Goal: Task Accomplishment & Management: Manage account settings

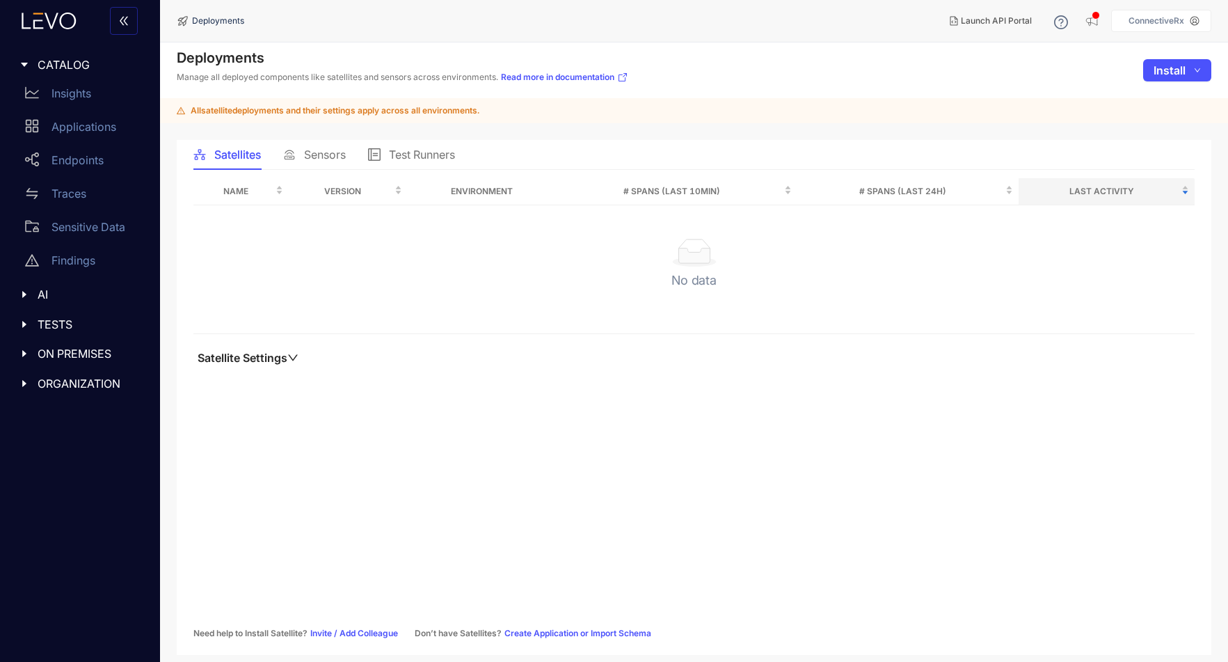
click at [1142, 19] on p "ConnectiveRx" at bounding box center [1157, 21] width 56 height 10
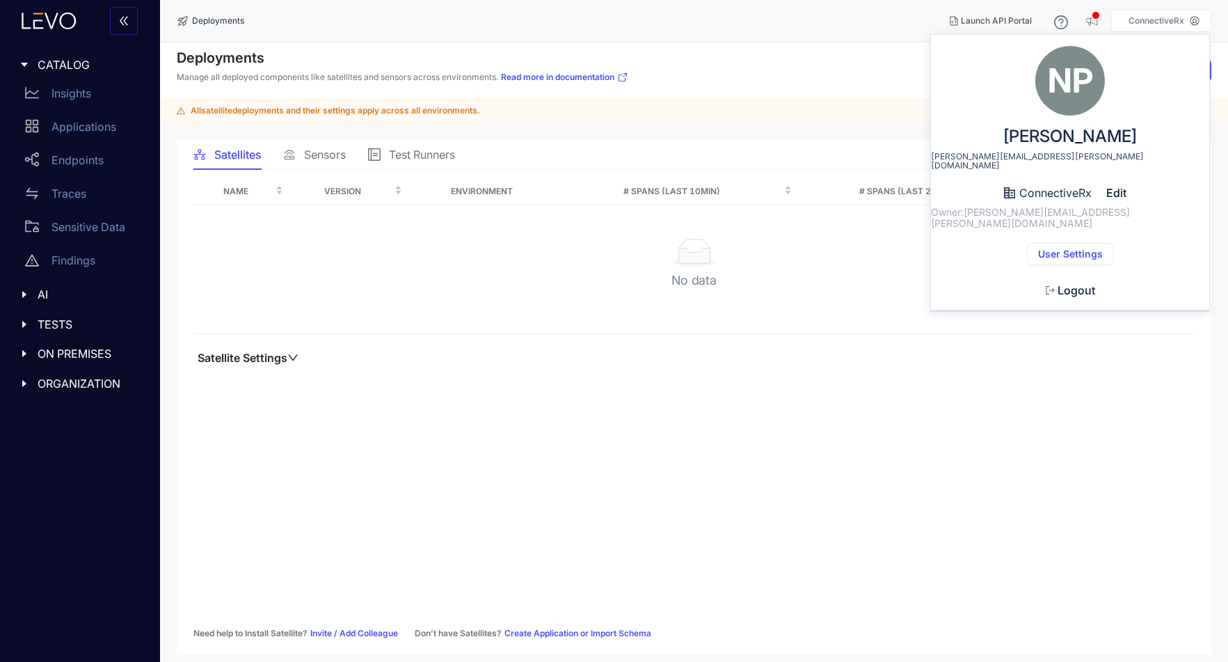
click at [1084, 248] on span "User Settings" at bounding box center [1070, 253] width 65 height 11
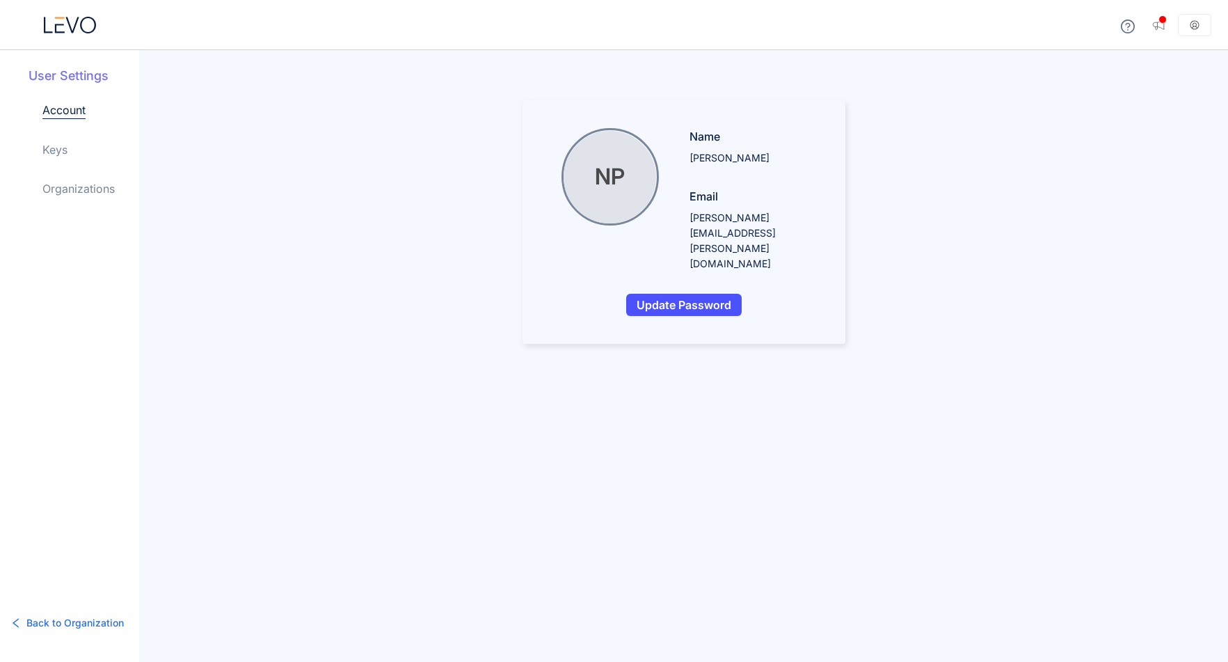
click at [61, 150] on link "Keys" at bounding box center [54, 149] width 25 height 17
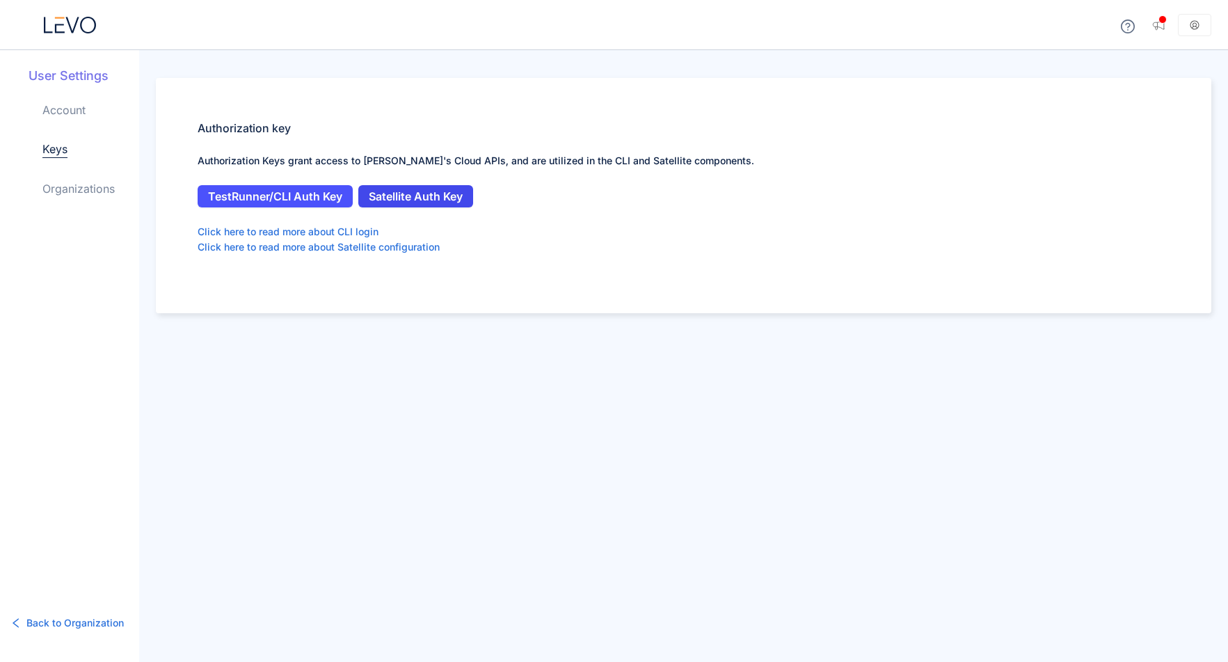
click at [449, 200] on span "Satellite Auth Key" at bounding box center [416, 196] width 94 height 13
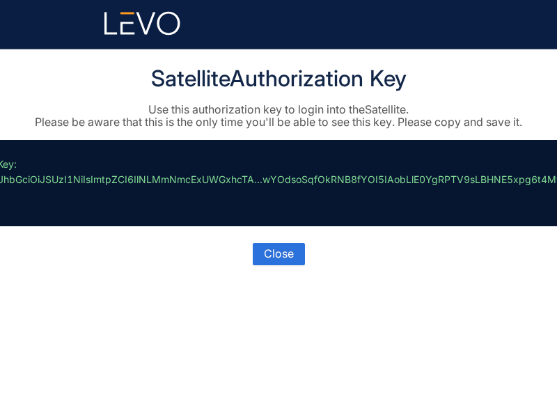
click at [8, 167] on span "// Key:" at bounding box center [1, 164] width 29 height 12
drag, startPoint x: 1, startPoint y: 162, endPoint x: 212, endPoint y: 170, distance: 211.0
click at [57, 180] on p "// Key: eyJhbGciOiJSUzI1NiIsImtpZCI6IlNLMmNmcExUWGxhcTA...wYOdsoSqfOkRNB8fYOI5I…" at bounding box center [275, 183] width 576 height 53
drag, startPoint x: 239, startPoint y: 174, endPoint x: 116, endPoint y: 180, distance: 124.0
click at [116, 180] on p "// Key: eyJhbGciOiJSUzI1NiIsImtpZCI6IlNLMmNmcExUWGxhcTA...wYOdsoSqfOkRNB8fYOI5I…" at bounding box center [275, 183] width 576 height 53
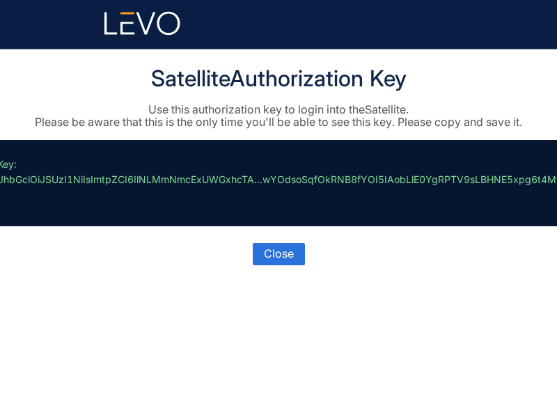
click at [369, 178] on p "// Key: eyJhbGciOiJSUzI1NiIsImtpZCI6IlNLMmNmcExUWGxhcTA...wYOdsoSqfOkRNB8fYOI5I…" at bounding box center [275, 183] width 576 height 53
drag, startPoint x: 528, startPoint y: 182, endPoint x: 438, endPoint y: 176, distance: 90.7
click at [437, 176] on p "// Key: eyJhbGciOiJSUzI1NiIsImtpZCI6IlNLMmNmcExUWGxhcTA...wYOdsoSqfOkRNB8fYOI5I…" at bounding box center [275, 183] width 576 height 53
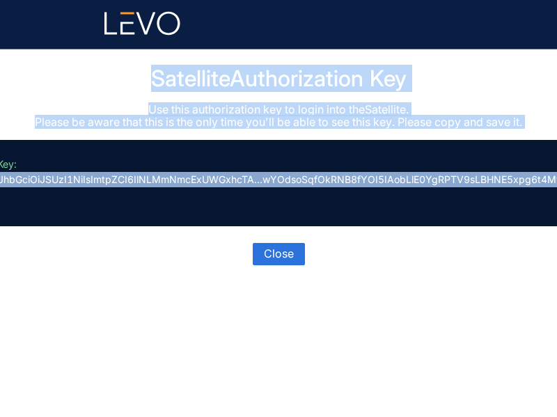
copy div "Satellite Authorization Key Use this authorization key to login into the Satell…"
click at [281, 181] on p "// Key: eyJhbGciOiJSUzI1NiIsImtpZCI6IlNLMmNmcExUWGxhcTA...wYOdsoSqfOkRNB8fYOI5I…" at bounding box center [275, 183] width 576 height 53
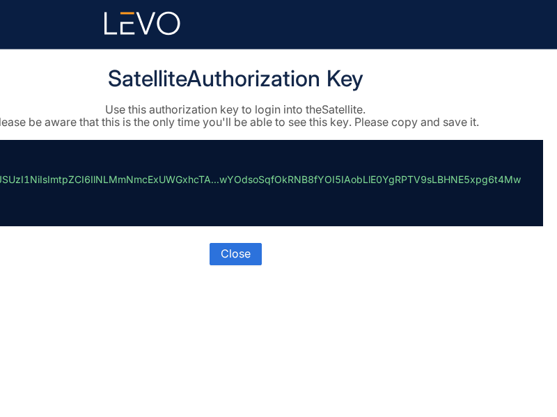
scroll to position [0, 44]
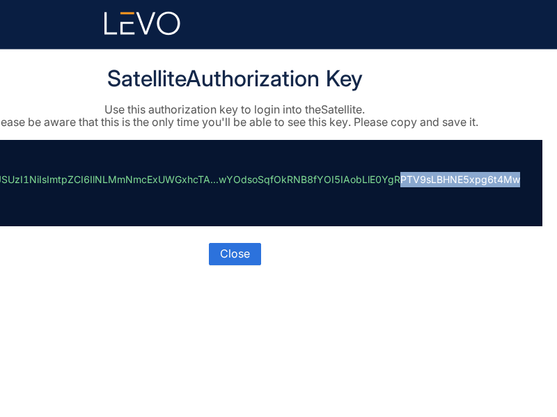
drag, startPoint x: 396, startPoint y: 177, endPoint x: 519, endPoint y: 172, distance: 123.3
click at [525, 173] on div "// Key: eyJhbGciOiJSUzI1NiIsImtpZCI6IlNLMmNmcExUWGxhcTA...wYOdsoSqfOkRNB8fYOI5I…" at bounding box center [234, 183] width 615 height 86
click at [514, 175] on p "// Key: eyJhbGciOiJSUzI1NiIsImtpZCI6IlNLMmNmcExUWGxhcTA...wYOdsoSqfOkRNB8fYOI5I…" at bounding box center [232, 183] width 576 height 53
click at [522, 178] on div "// Key: eyJhbGciOiJSUzI1NiIsImtpZCI6IlNLMmNmcExUWGxhcTA...wYOdsoSqfOkRNB8fYOI5I…" at bounding box center [234, 183] width 615 height 86
click at [508, 179] on p "// Key: eyJhbGciOiJSUzI1NiIsImtpZCI6IlNLMmNmcExUWGxhcTA...wYOdsoSqfOkRNB8fYOI5I…" at bounding box center [232, 183] width 576 height 53
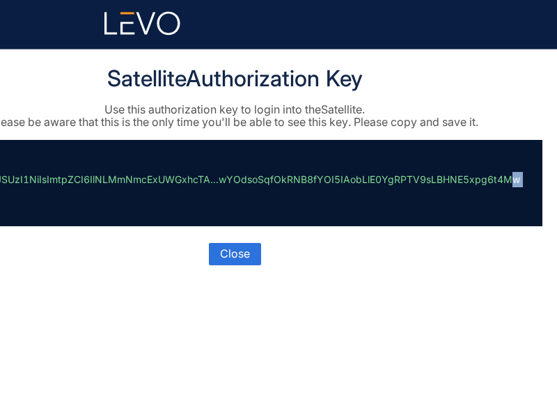
scroll to position [0, 0]
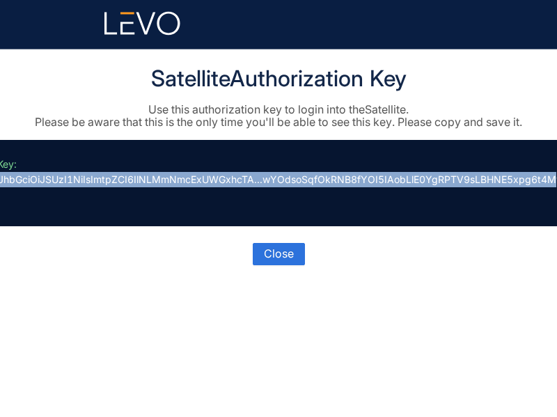
drag, startPoint x: 506, startPoint y: 184, endPoint x: -63, endPoint y: 148, distance: 570.5
click at [0, 148] on html "Satellite Authorization Key Use this authorization key to login into the Satell…" at bounding box center [278, 208] width 557 height 417
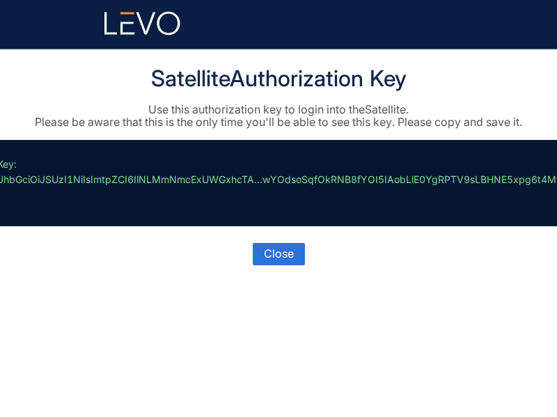
drag, startPoint x: 49, startPoint y: 168, endPoint x: 43, endPoint y: 164, distance: 7.2
click at [45, 165] on p "// Key: eyJhbGciOiJSUzI1NiIsImtpZCI6IlNLMmNmcExUWGxhcTA...wYOdsoSqfOkRNB8fYOI5I…" at bounding box center [275, 183] width 576 height 53
drag, startPoint x: 27, startPoint y: 166, endPoint x: -6, endPoint y: 167, distance: 33.4
click at [0, 167] on html "Satellite Authorization Key Use this authorization key to login into the Satell…" at bounding box center [278, 208] width 557 height 417
drag, startPoint x: 14, startPoint y: 164, endPoint x: 3, endPoint y: 162, distance: 10.5
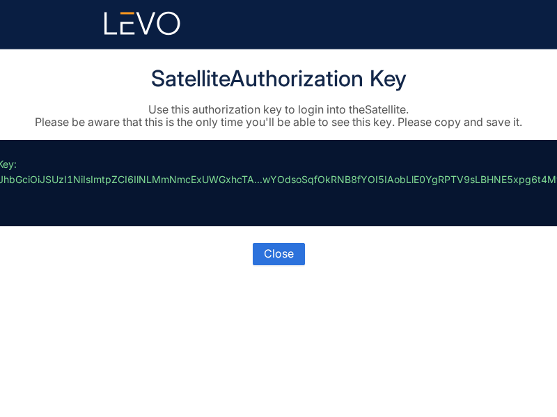
click at [3, 162] on span "// Key:" at bounding box center [1, 164] width 29 height 12
